Goal: Task Accomplishment & Management: Use online tool/utility

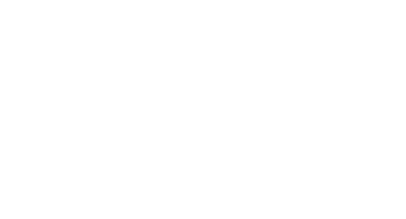
select select "Song"
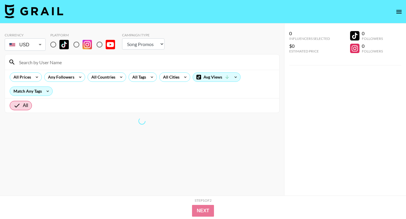
click at [50, 44] on input "radio" at bounding box center [53, 44] width 12 height 12
radio input "true"
click at [53, 45] on input "radio" at bounding box center [53, 44] width 12 height 12
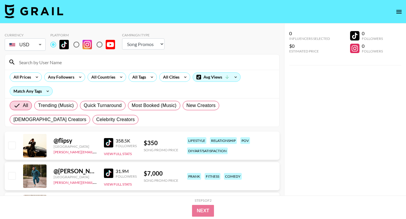
click at [54, 45] on input "radio" at bounding box center [53, 44] width 12 height 12
click at [148, 78] on icon at bounding box center [151, 77] width 9 height 9
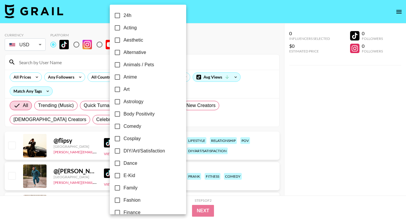
click at [316, 129] on div at bounding box center [203, 109] width 406 height 219
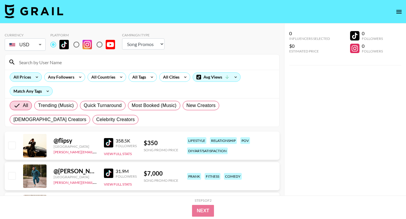
click at [30, 74] on div "All Prices" at bounding box center [21, 77] width 22 height 9
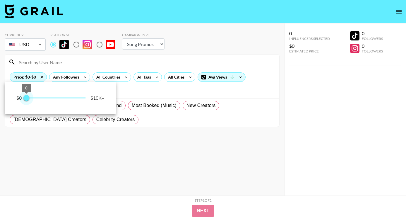
type input "250"
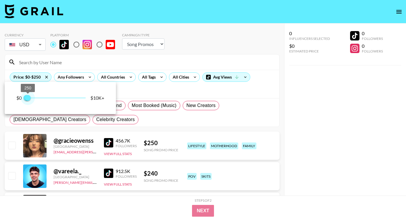
drag, startPoint x: 69, startPoint y: 99, endPoint x: 28, endPoint y: 99, distance: 41.0
click at [28, 99] on span "250" at bounding box center [28, 98] width 6 height 6
click at [291, 141] on div at bounding box center [203, 109] width 406 height 219
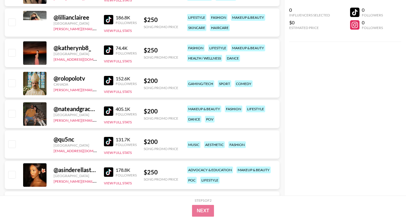
scroll to position [1251, 0]
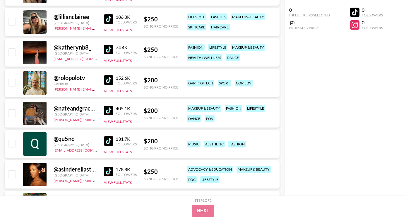
click at [110, 18] on img at bounding box center [108, 18] width 9 height 9
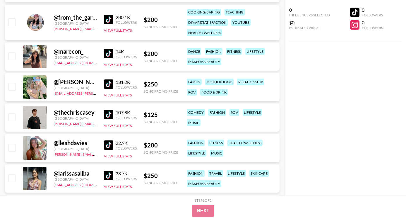
scroll to position [4056, 0]
click at [112, 18] on img at bounding box center [108, 19] width 9 height 9
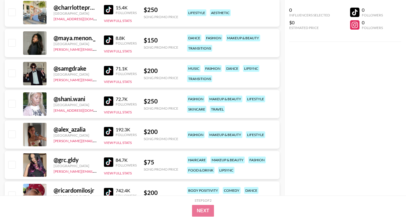
scroll to position [4628, 0]
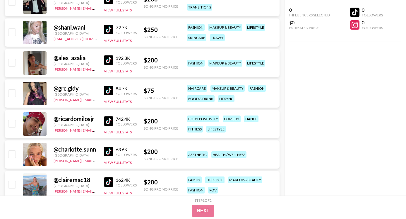
click at [112, 30] on img at bounding box center [108, 29] width 9 height 9
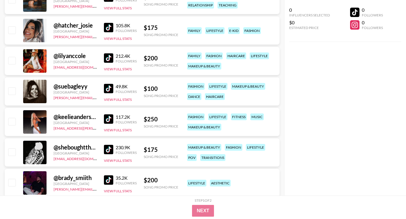
scroll to position [4935, 0]
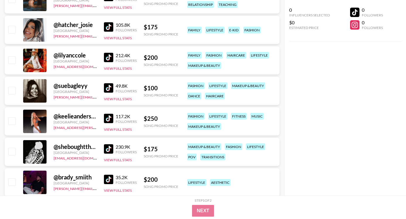
click at [107, 148] on img at bounding box center [108, 148] width 9 height 9
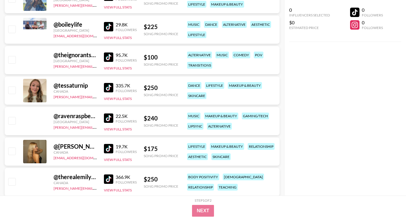
scroll to position [5915, 0]
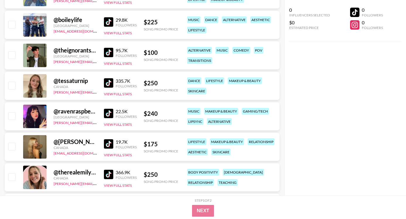
click at [107, 114] on img at bounding box center [108, 113] width 9 height 9
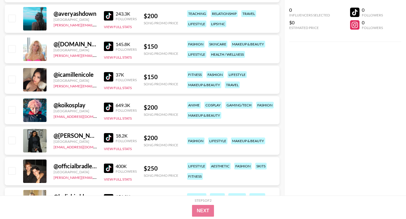
scroll to position [6471, 0]
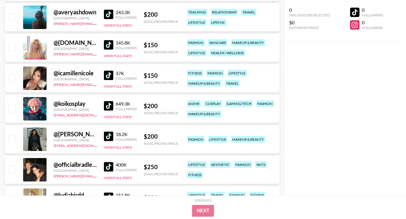
click at [107, 76] on img at bounding box center [108, 75] width 9 height 9
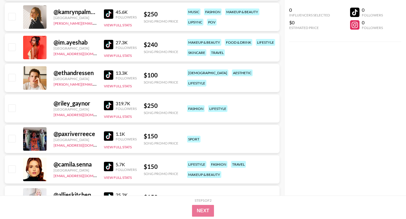
scroll to position [9510, 0]
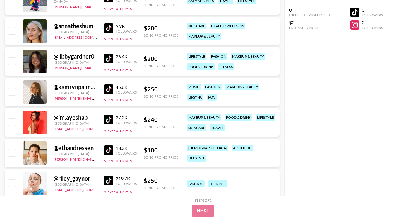
click at [110, 88] on img at bounding box center [108, 88] width 9 height 9
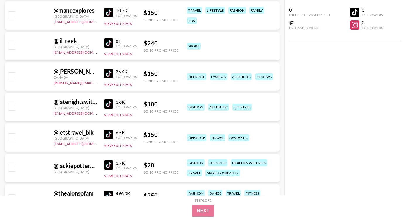
scroll to position [11332, 0]
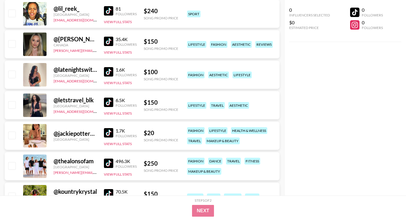
click at [105, 70] on img at bounding box center [108, 71] width 9 height 9
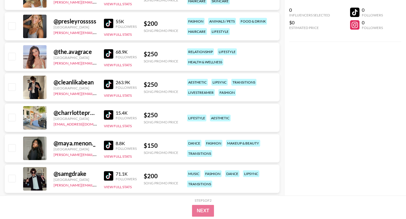
scroll to position [4425, 0]
